Goal: Communication & Community: Participate in discussion

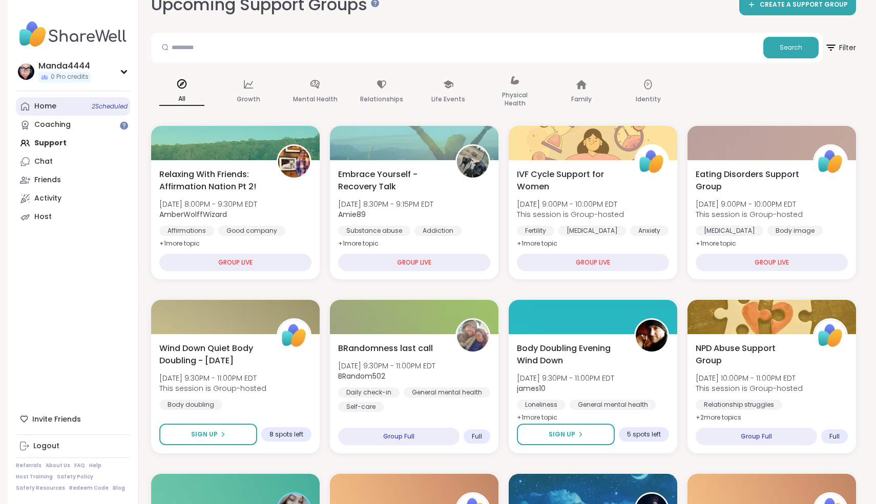
click at [42, 111] on div "Home 2 Scheduled" at bounding box center [45, 106] width 22 height 10
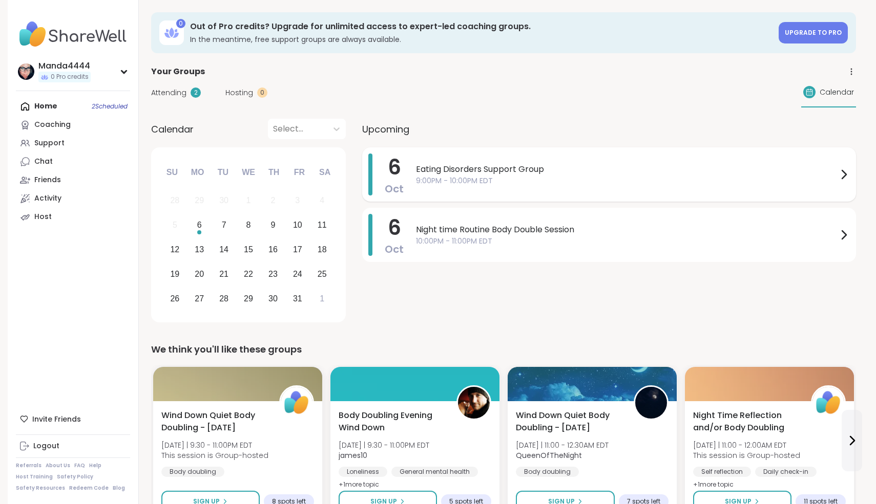
click at [500, 193] on div "Eating Disorders Support Group 9:00PM - 10:00PM EDT" at bounding box center [633, 175] width 434 height 42
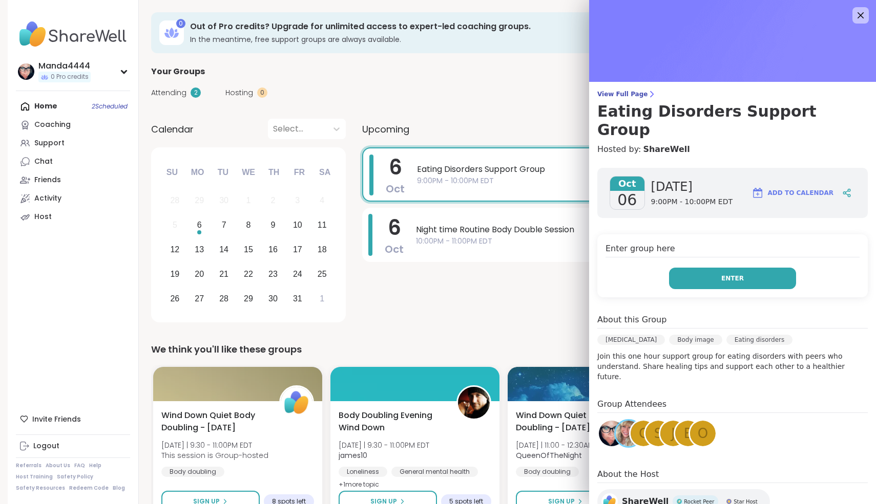
click at [720, 268] on button "Enter" at bounding box center [732, 279] width 127 height 22
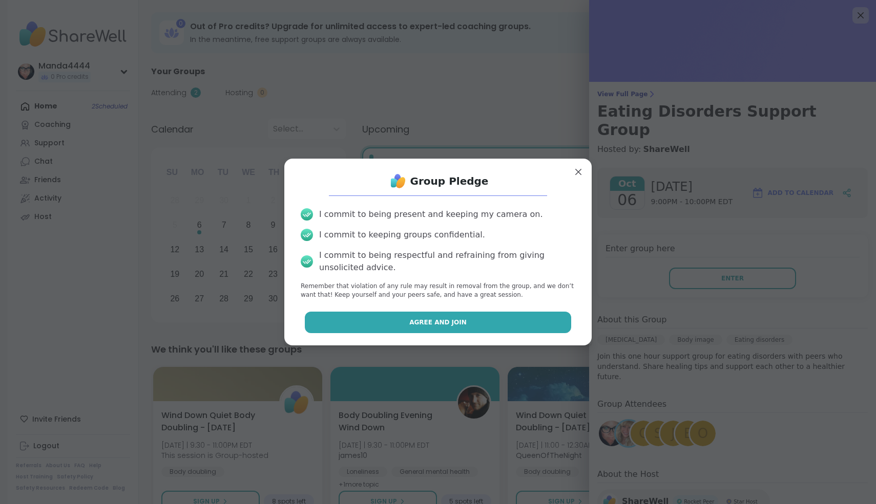
click at [443, 323] on span "Agree and Join" at bounding box center [437, 322] width 57 height 9
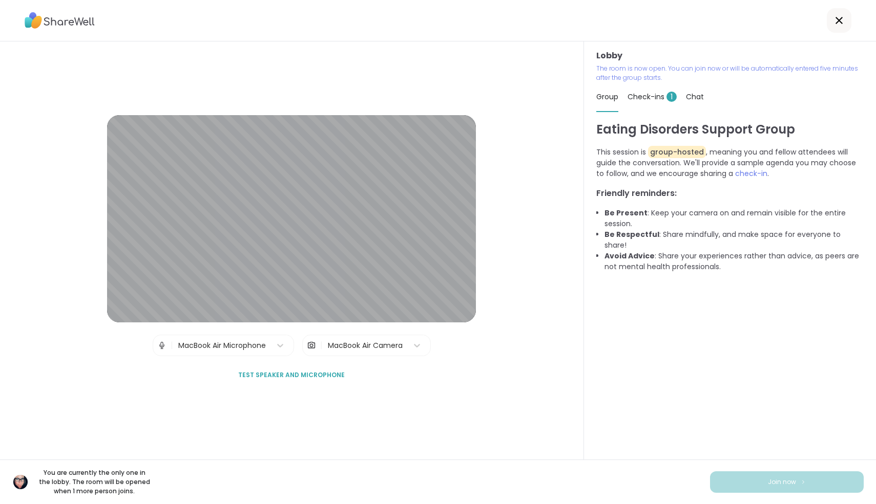
click at [646, 99] on span "Check-ins 1" at bounding box center [651, 97] width 49 height 10
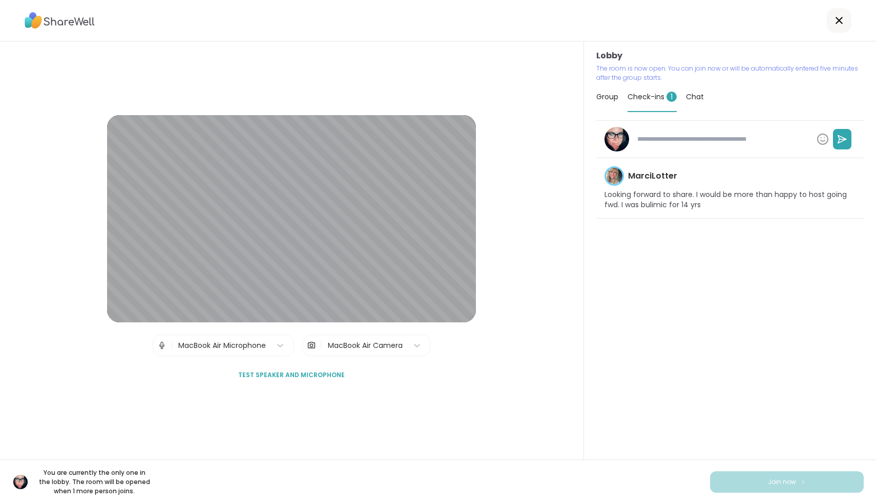
type textarea "*"
click at [609, 91] on div "Group" at bounding box center [607, 96] width 22 height 29
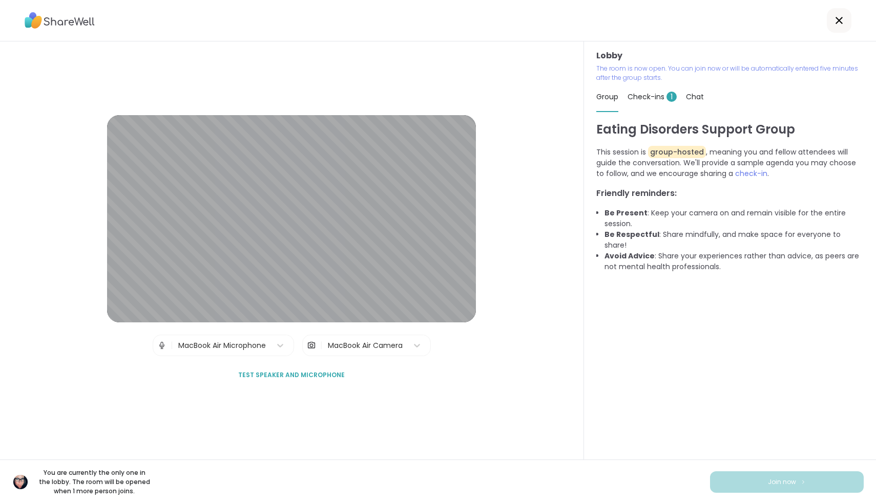
click at [697, 96] on span "Chat" at bounding box center [695, 97] width 18 height 10
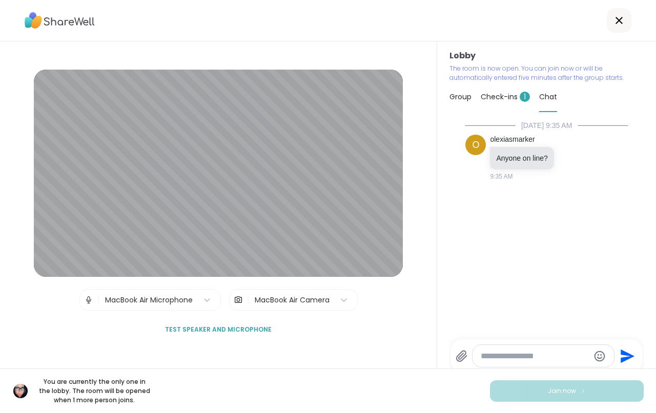
click at [609, 17] on div at bounding box center [618, 20] width 25 height 25
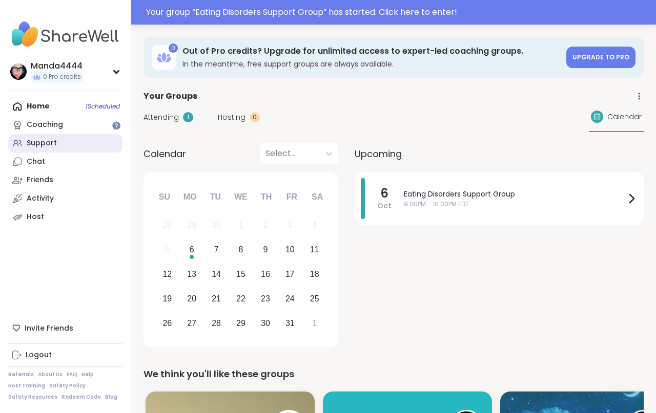
click at [46, 142] on div "Support" at bounding box center [42, 143] width 30 height 10
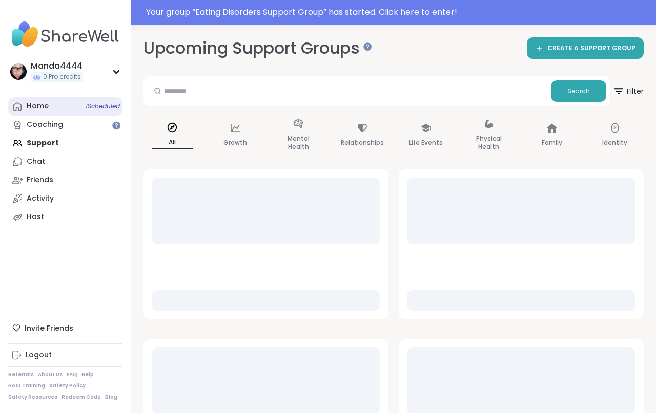
click at [45, 110] on div "Home 1 Scheduled" at bounding box center [38, 106] width 22 height 10
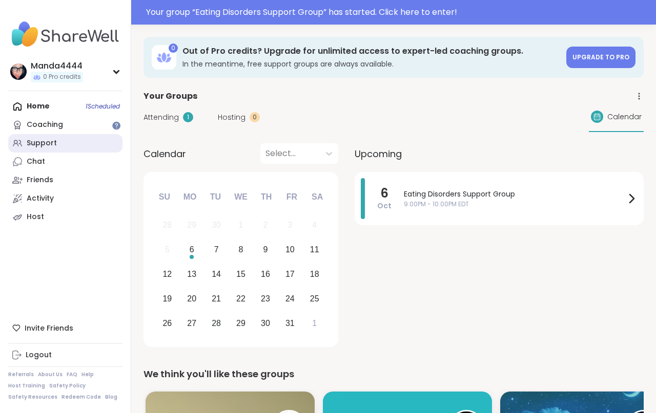
click at [51, 147] on div "Support" at bounding box center [42, 143] width 30 height 10
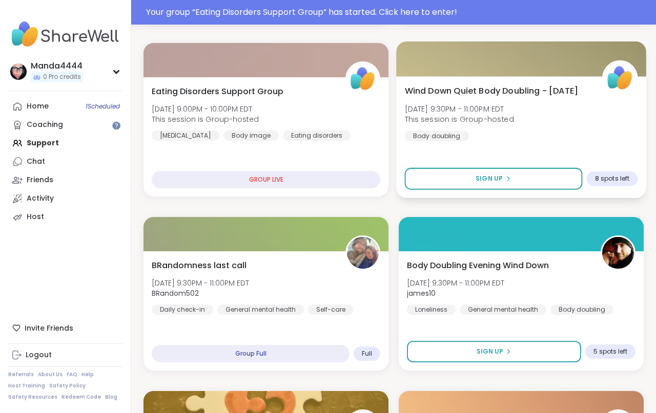
scroll to position [302, 0]
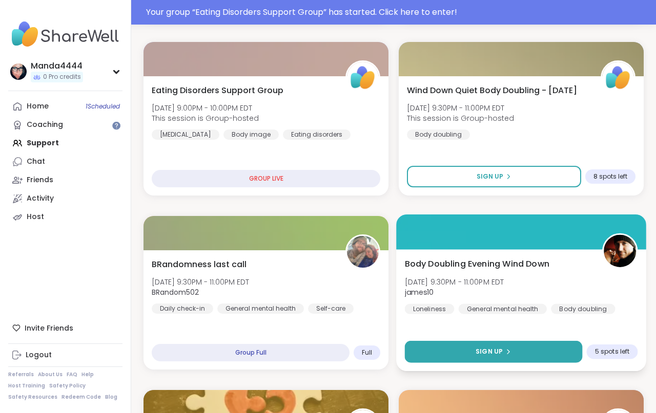
click at [510, 351] on icon at bounding box center [507, 352] width 6 height 6
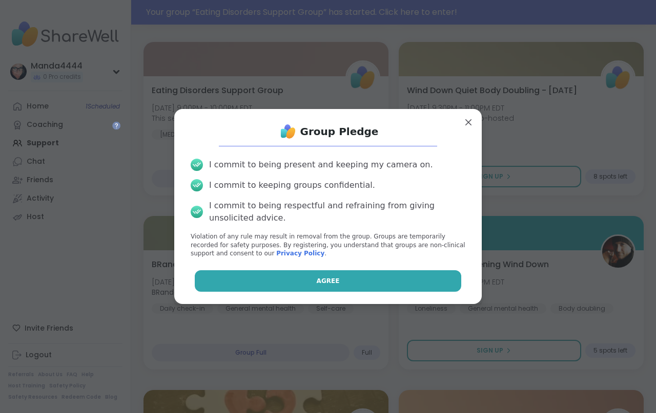
click at [333, 281] on span "Agree" at bounding box center [328, 281] width 23 height 9
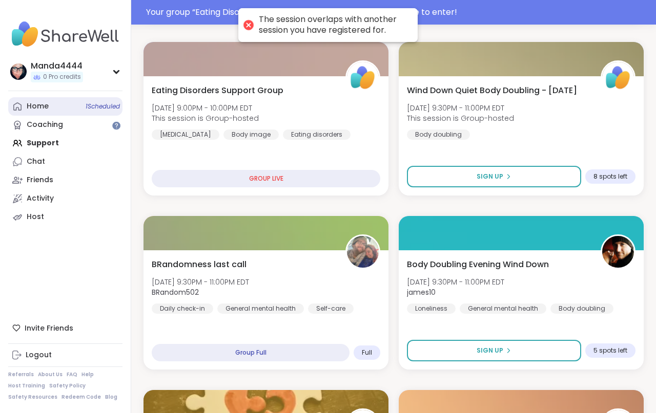
click at [37, 110] on div "Home 1 Scheduled" at bounding box center [38, 106] width 22 height 10
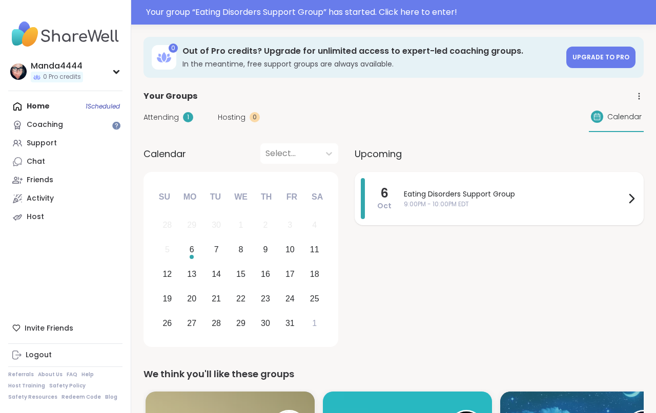
click at [478, 202] on span "9:00PM - 10:00PM EDT" at bounding box center [514, 204] width 221 height 9
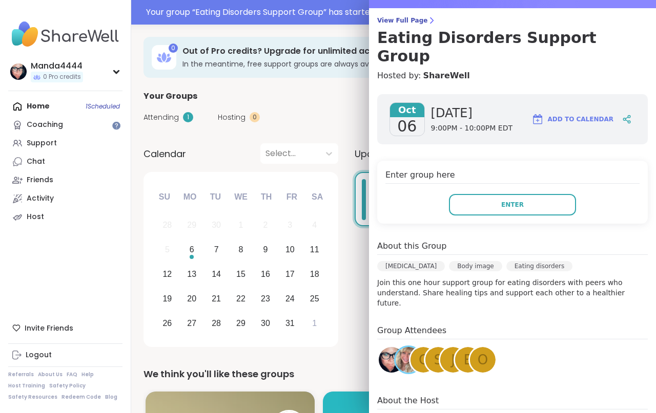
scroll to position [121, 0]
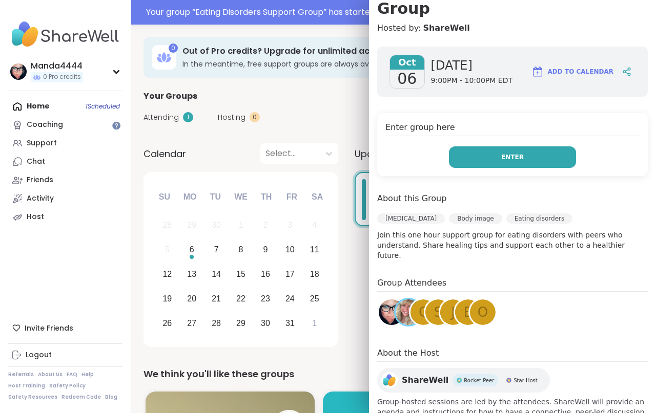
click at [516, 146] on button "Enter" at bounding box center [512, 157] width 127 height 22
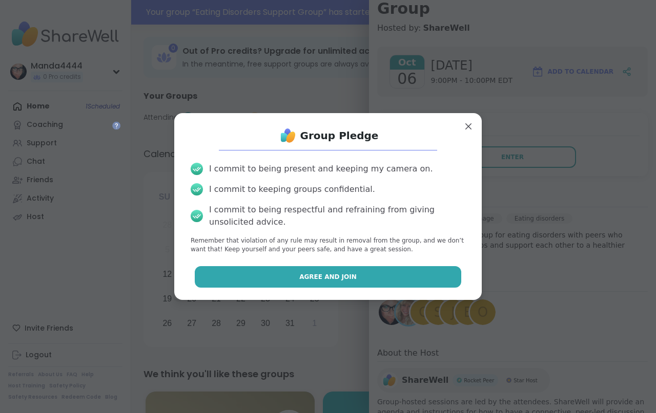
click at [362, 275] on button "Agree and Join" at bounding box center [328, 277] width 267 height 22
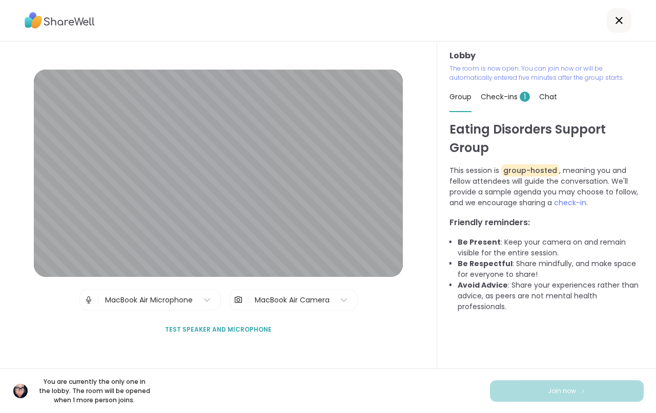
click at [623, 17] on icon at bounding box center [619, 20] width 12 height 12
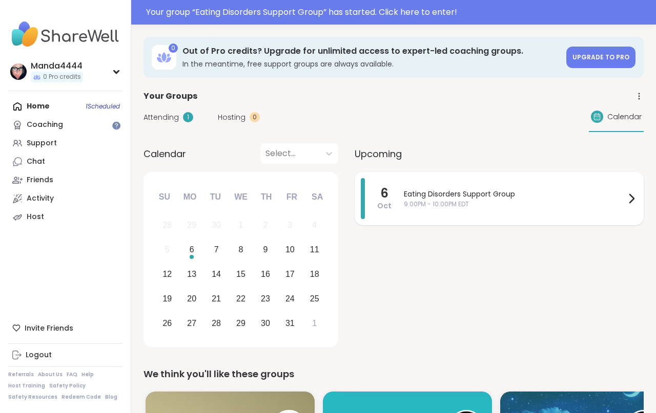
click at [608, 200] on span "9:00PM - 10:00PM EDT" at bounding box center [514, 204] width 221 height 9
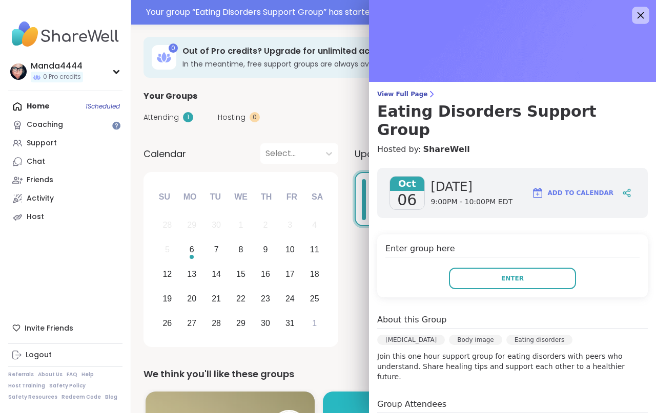
click at [642, 15] on icon at bounding box center [640, 15] width 13 height 13
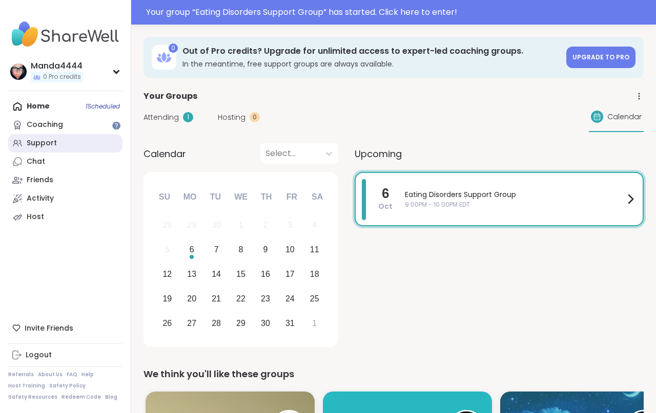
click at [48, 145] on div "Support" at bounding box center [42, 143] width 30 height 10
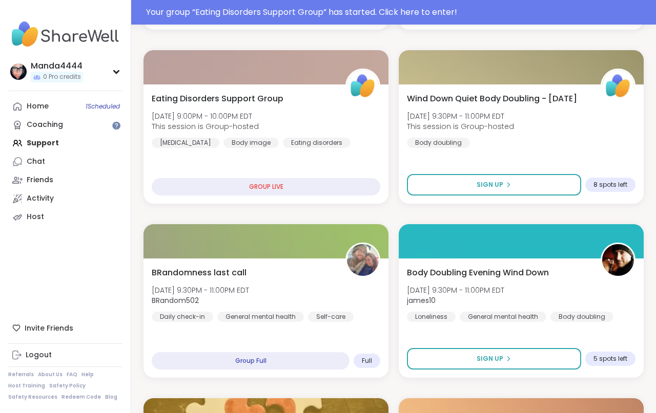
scroll to position [285, 0]
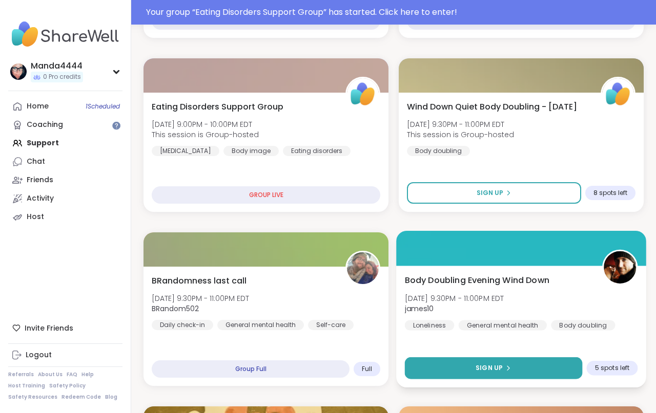
click at [507, 368] on icon at bounding box center [507, 368] width 6 height 6
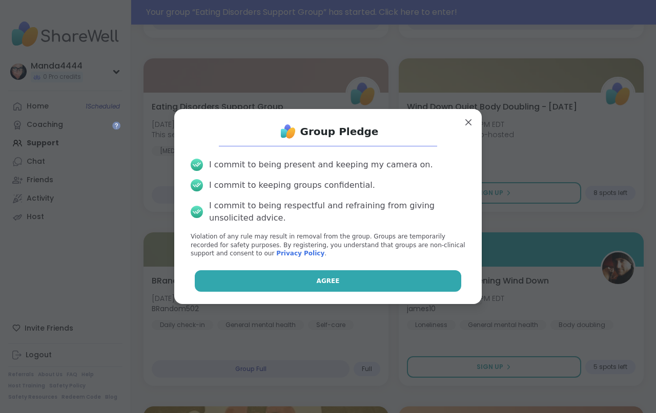
click at [344, 278] on button "Agree" at bounding box center [328, 281] width 267 height 22
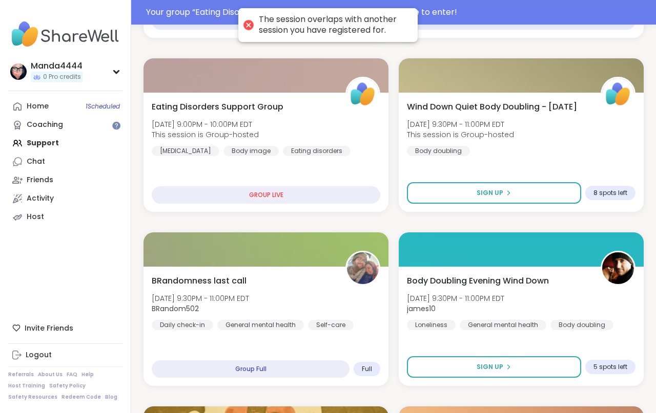
click at [244, 28] on div at bounding box center [248, 25] width 14 height 14
click at [63, 111] on link "Home 1 Scheduled" at bounding box center [65, 106] width 114 height 18
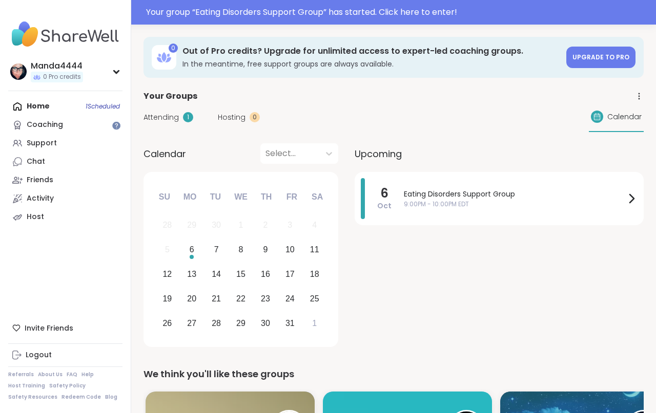
click at [158, 122] on span "Attending" at bounding box center [160, 117] width 35 height 11
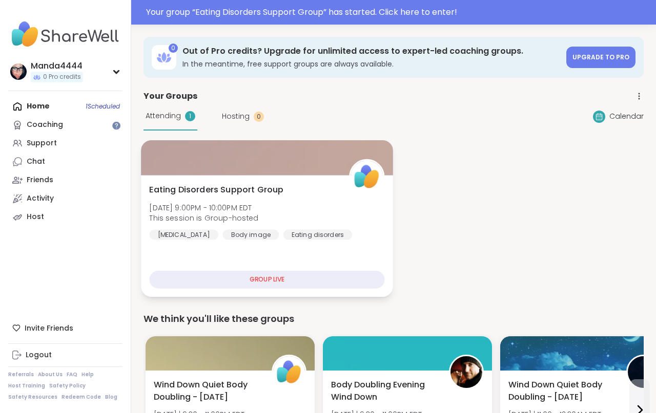
click at [280, 184] on span "Eating Disorders Support Group" at bounding box center [217, 190] width 134 height 12
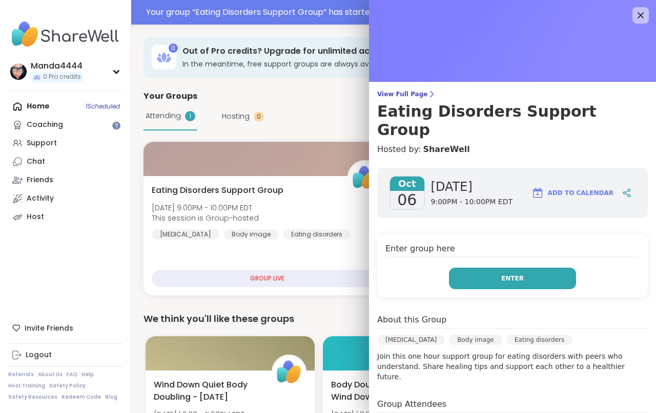
click at [521, 274] on span "Enter" at bounding box center [512, 278] width 23 height 9
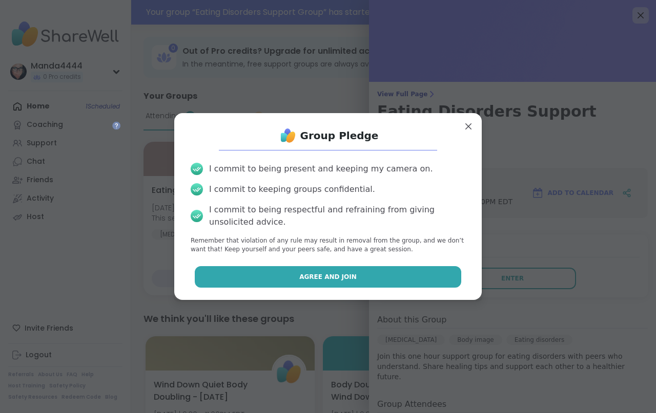
click at [337, 268] on button "Agree and Join" at bounding box center [328, 277] width 267 height 22
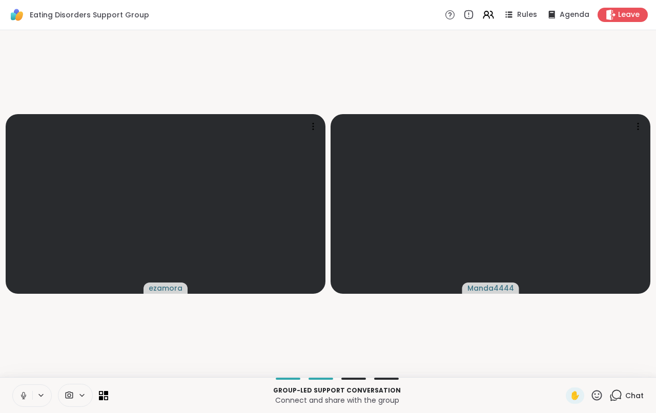
click at [13, 397] on button at bounding box center [22, 396] width 19 height 22
click at [20, 396] on icon at bounding box center [23, 395] width 9 height 9
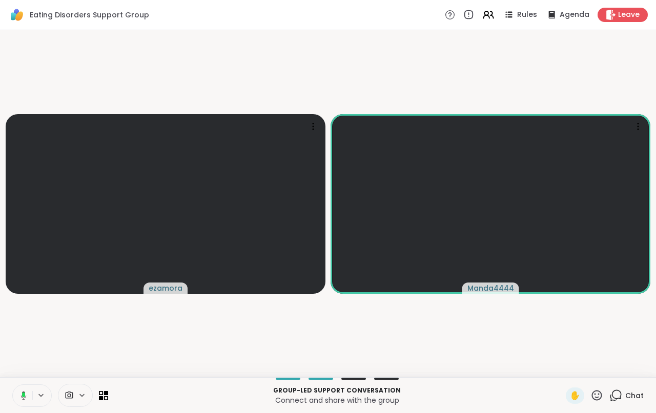
click at [24, 398] on icon at bounding box center [21, 395] width 9 height 9
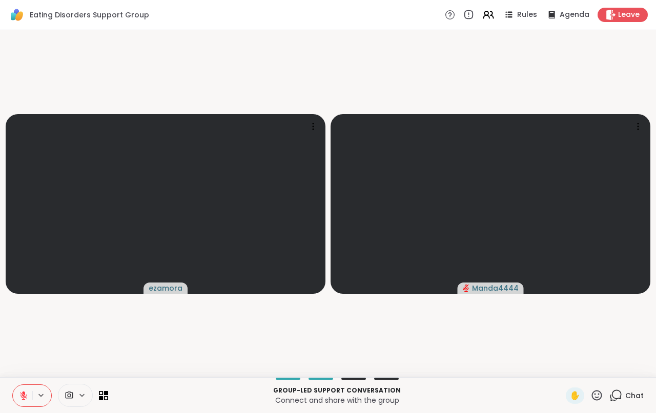
click at [27, 398] on icon at bounding box center [23, 395] width 7 height 7
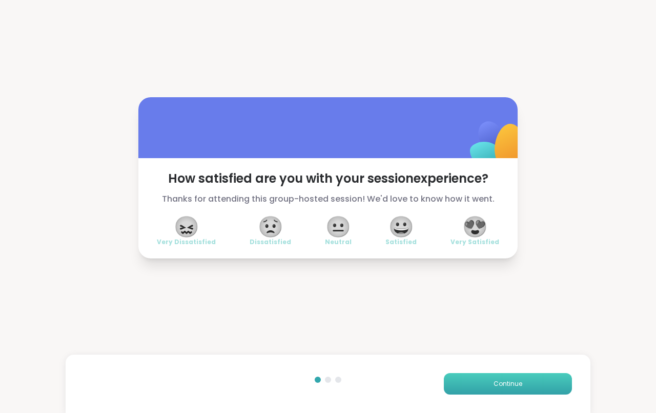
click at [519, 387] on span "Continue" at bounding box center [507, 384] width 29 height 9
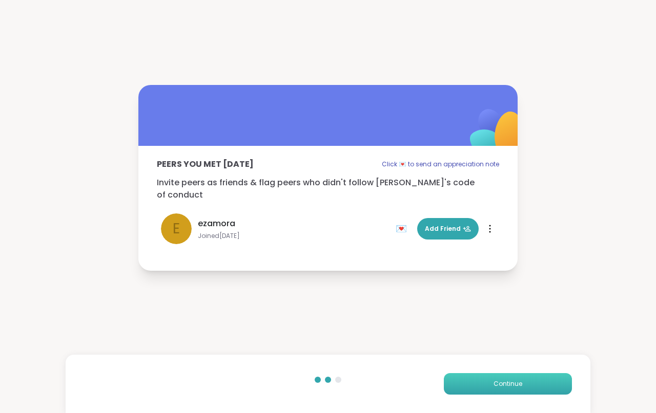
click at [519, 387] on span "Continue" at bounding box center [507, 384] width 29 height 9
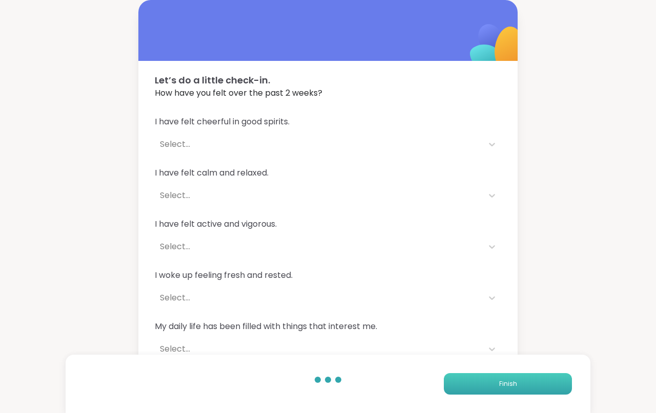
click at [519, 387] on button "Finish" at bounding box center [508, 384] width 128 height 22
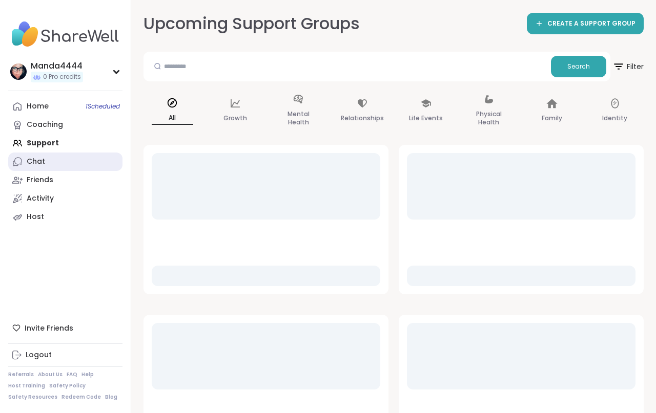
click at [51, 162] on link "Chat" at bounding box center [65, 162] width 114 height 18
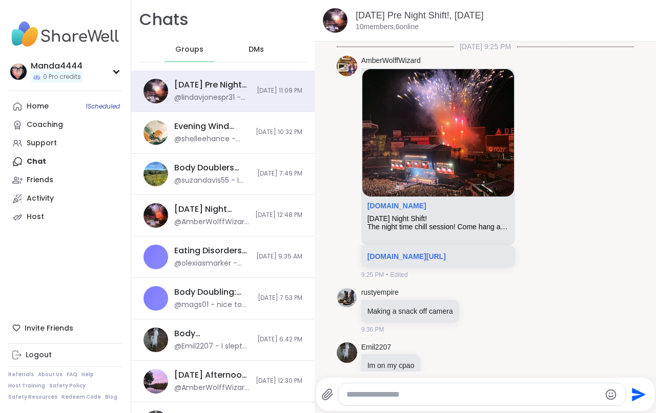
scroll to position [556, 0]
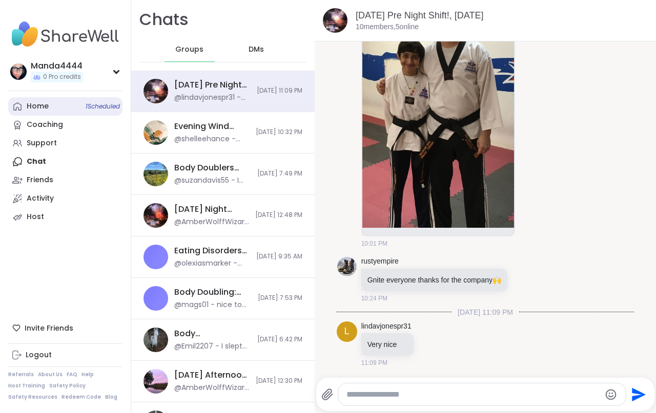
click at [57, 106] on link "Home 1 Scheduled" at bounding box center [65, 106] width 114 height 18
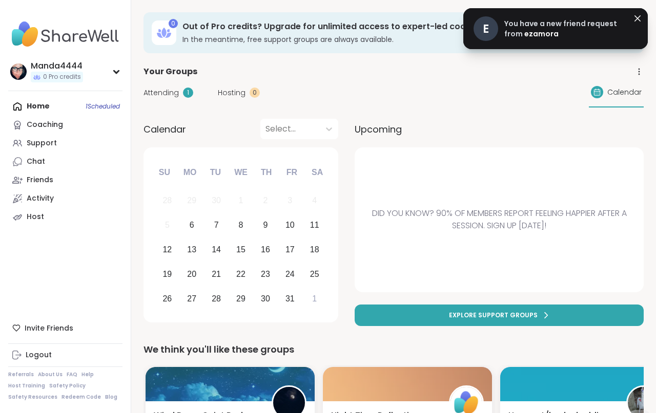
click at [555, 23] on span "You have a new friend request from" at bounding box center [560, 28] width 113 height 20
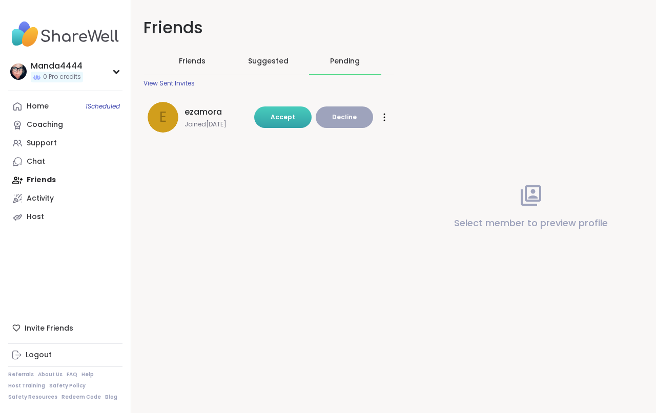
click at [308, 112] on button "Accept" at bounding box center [282, 118] width 57 height 22
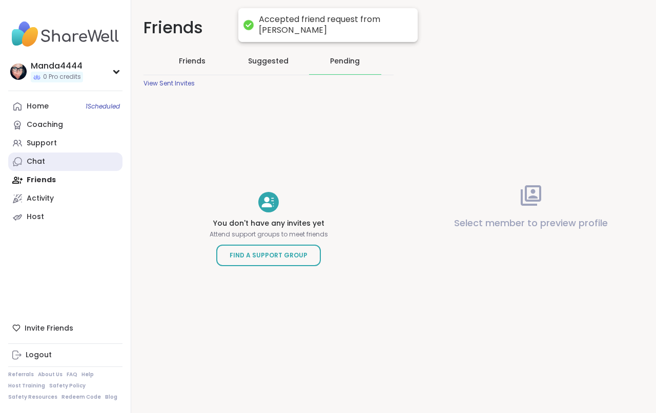
click at [43, 167] on div "Chat" at bounding box center [36, 162] width 18 height 10
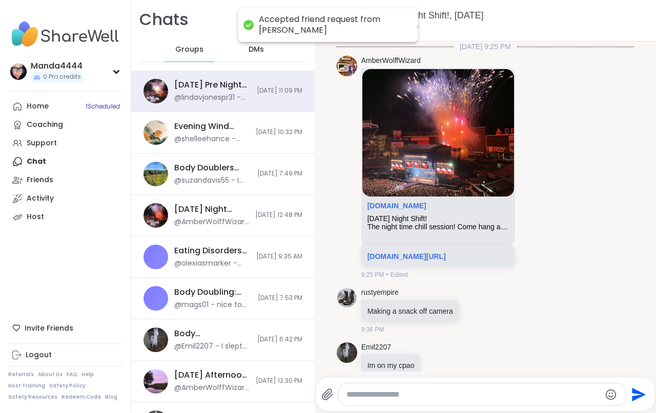
scroll to position [556, 0]
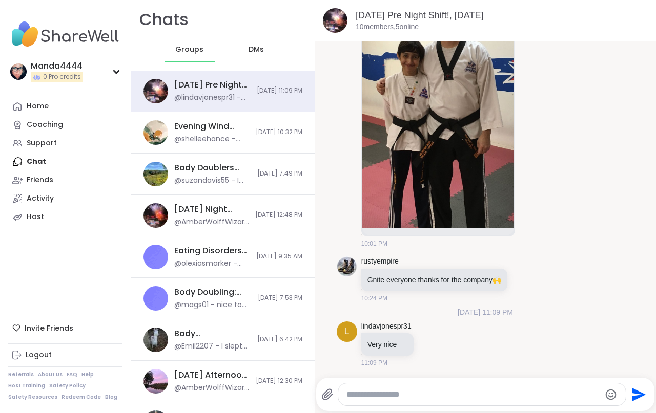
click at [259, 49] on span "DMs" at bounding box center [255, 50] width 15 height 10
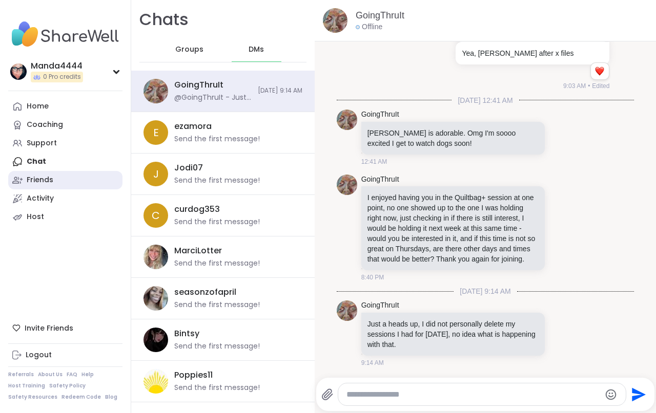
click at [46, 180] on div "Friends" at bounding box center [40, 180] width 27 height 10
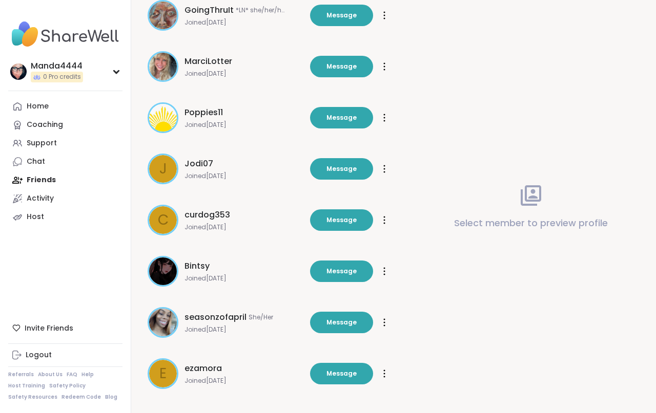
scroll to position [113, 0]
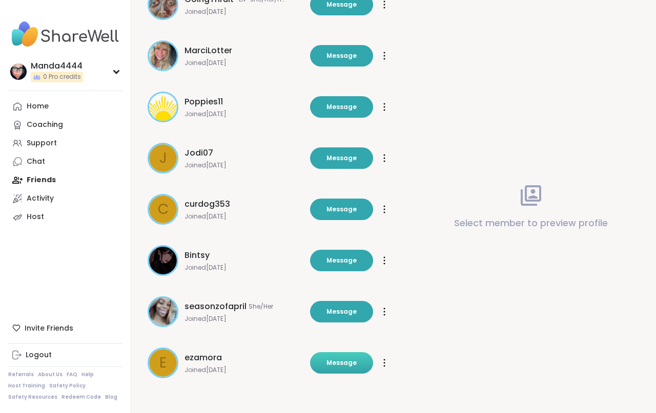
click at [343, 368] on button "Message" at bounding box center [341, 363] width 63 height 22
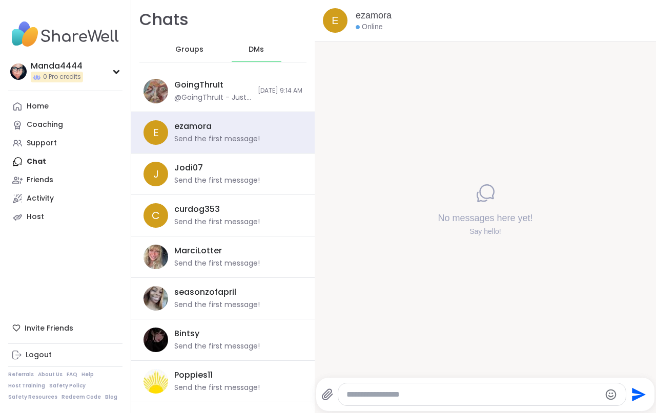
click at [385, 401] on div at bounding box center [481, 395] width 287 height 22
click at [384, 397] on textarea "Type your message" at bounding box center [473, 395] width 254 height 10
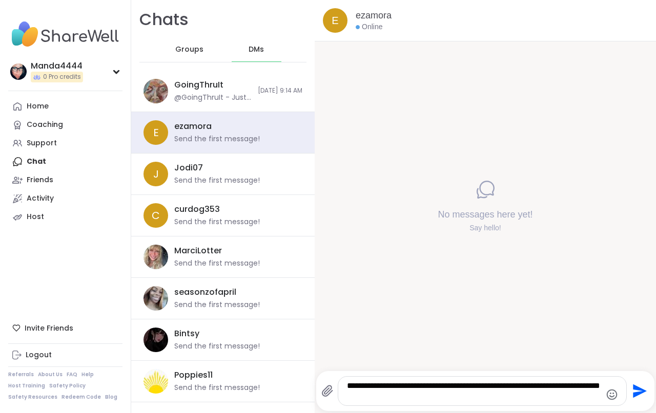
type textarea "**********"
click at [614, 396] on icon "Emoji picker" at bounding box center [611, 395] width 12 height 12
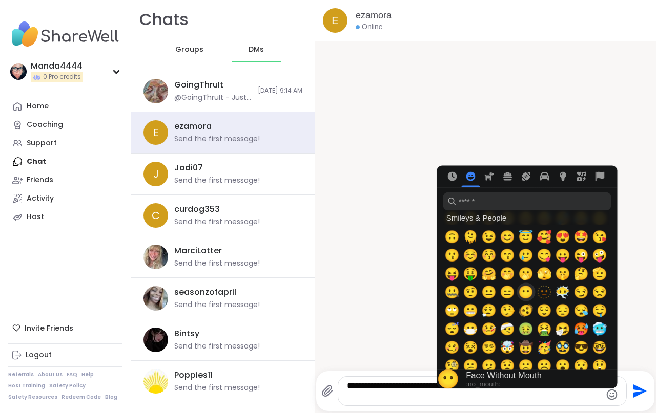
scroll to position [69, 0]
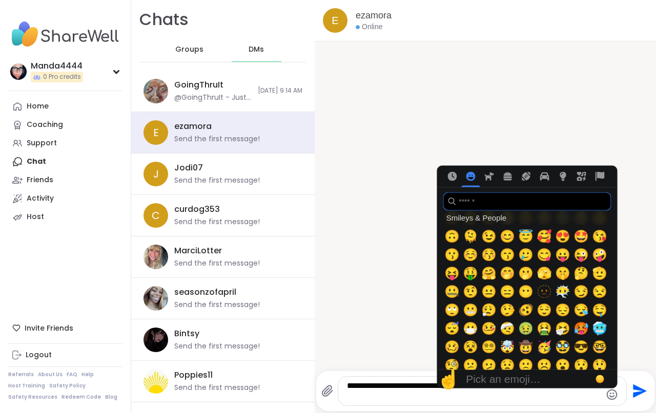
click at [472, 211] on input "search" at bounding box center [527, 202] width 168 height 18
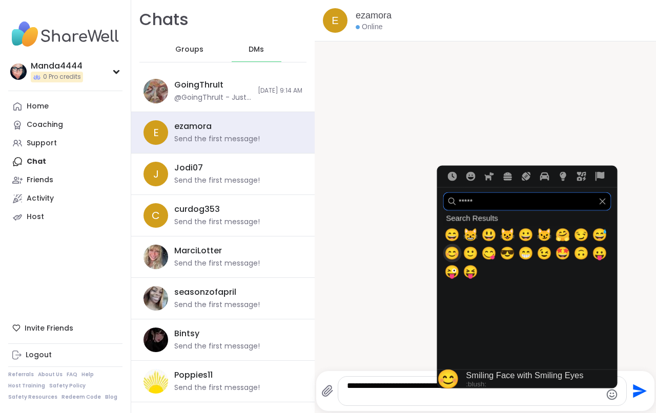
type input "*****"
click at [451, 254] on span "😊" at bounding box center [451, 253] width 15 height 14
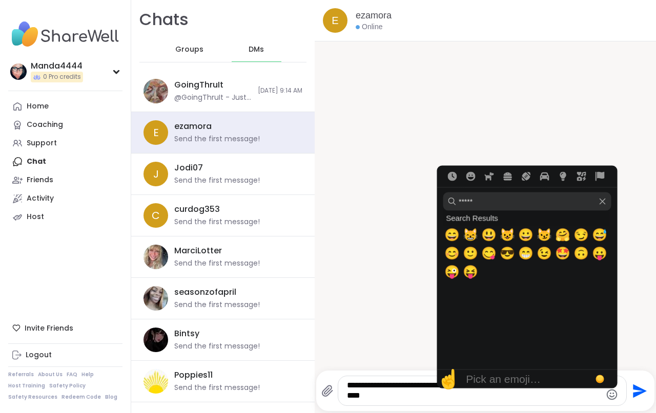
click at [418, 398] on textarea "**********" at bounding box center [474, 391] width 254 height 21
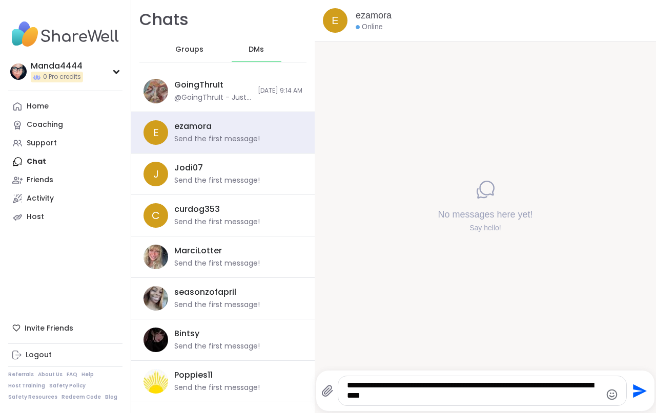
click at [399, 397] on textarea "**********" at bounding box center [474, 391] width 254 height 21
click at [509, 398] on textarea "**********" at bounding box center [474, 391] width 254 height 21
click at [595, 387] on textarea "**********" at bounding box center [474, 391] width 254 height 21
type textarea "**********"
click at [641, 395] on icon "Send" at bounding box center [638, 391] width 16 height 16
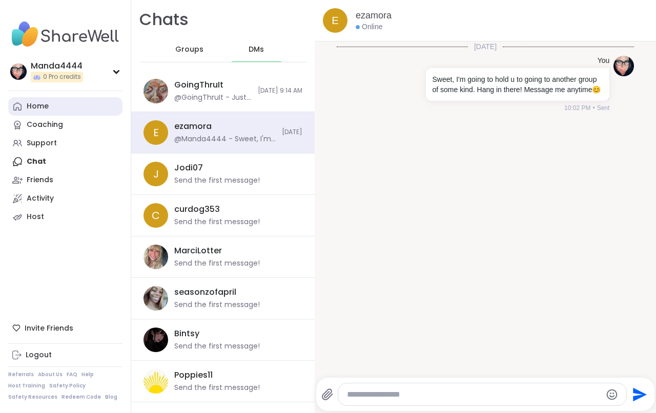
click at [48, 107] on div "Home" at bounding box center [38, 106] width 22 height 10
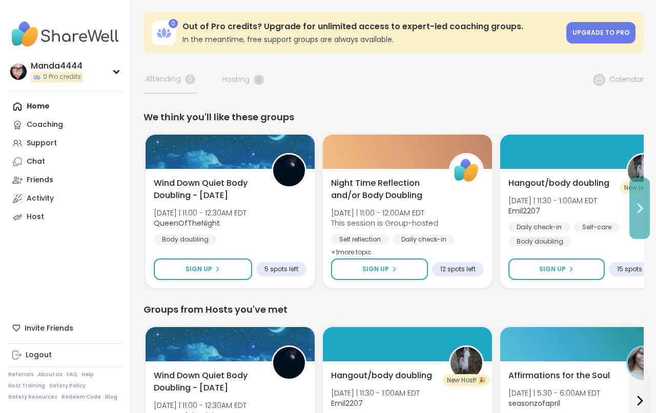
click at [646, 218] on button at bounding box center [639, 208] width 20 height 61
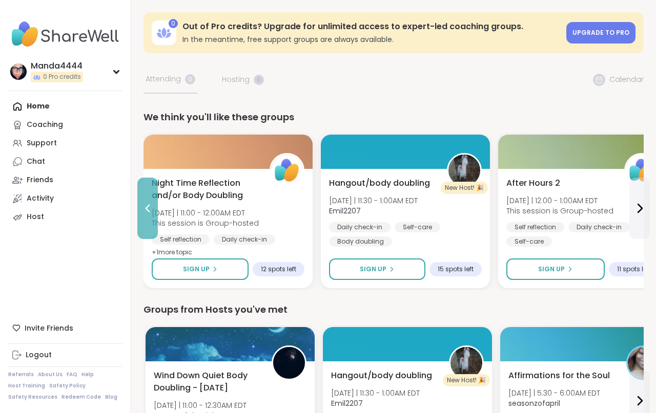
click at [147, 211] on icon at bounding box center [147, 208] width 12 height 12
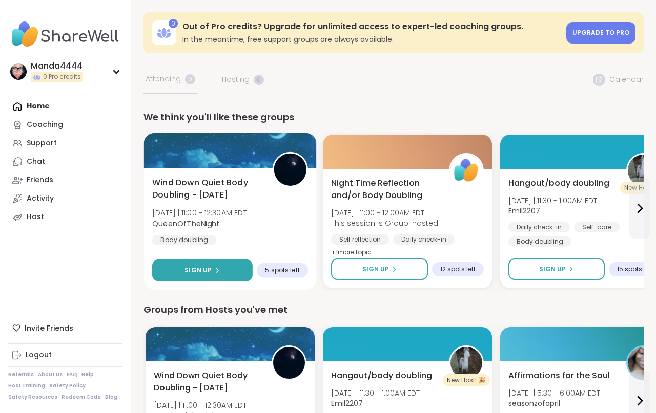
click at [198, 269] on span "Sign Up" at bounding box center [197, 270] width 27 height 9
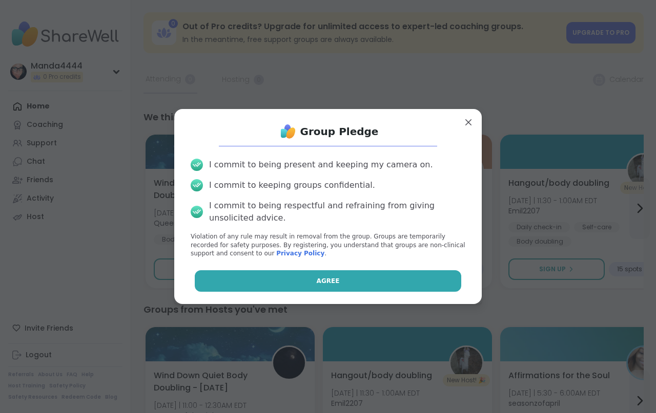
click at [318, 280] on span "Agree" at bounding box center [328, 281] width 23 height 9
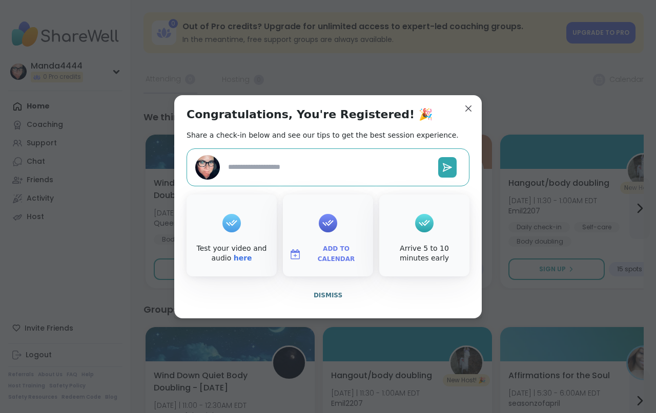
type textarea "*"
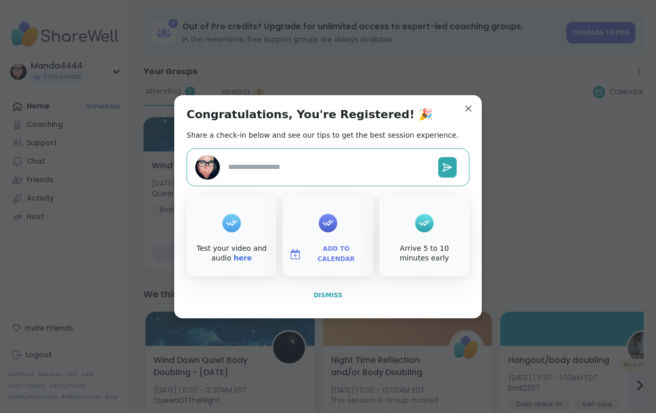
click at [341, 300] on button "Dismiss" at bounding box center [327, 296] width 283 height 22
